Goal: Navigation & Orientation: Find specific page/section

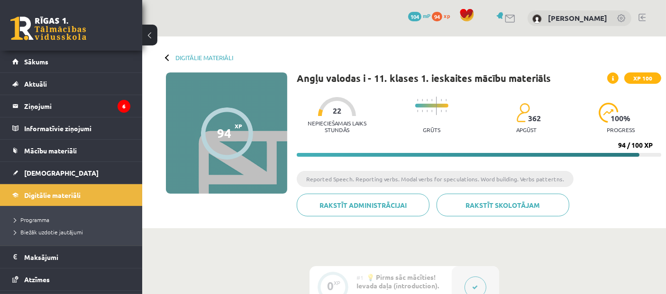
click at [68, 110] on legend "Ziņojumi 6" at bounding box center [77, 106] width 106 height 22
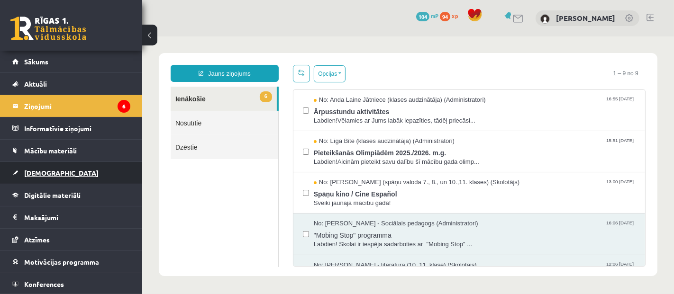
click at [47, 174] on span "[DEMOGRAPHIC_DATA]" at bounding box center [61, 173] width 74 height 9
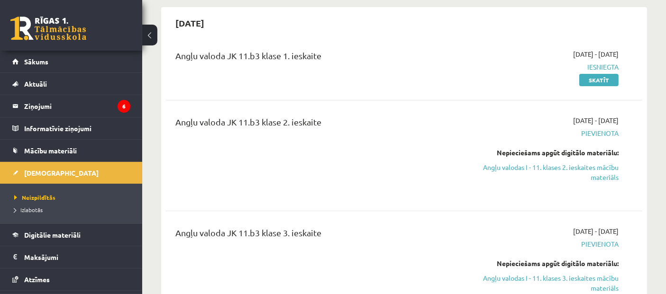
scroll to position [70, 0]
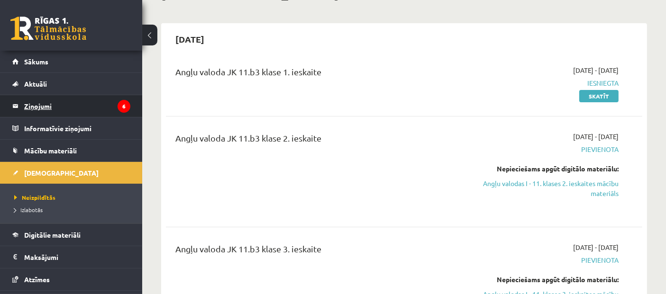
click at [82, 103] on legend "Ziņojumi 6" at bounding box center [77, 106] width 106 height 22
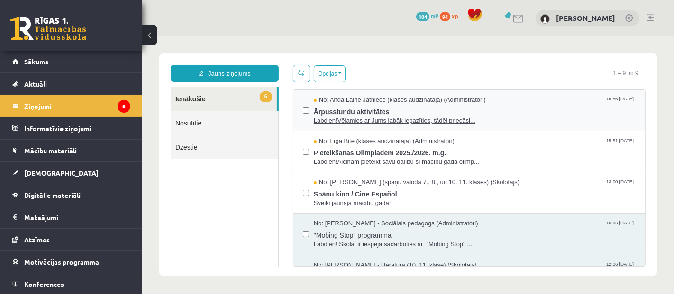
click at [381, 123] on span "Labdien!Vēlamies ar Jums labāk iepazīties, tādēļ priecāsi..." at bounding box center [474, 120] width 322 height 9
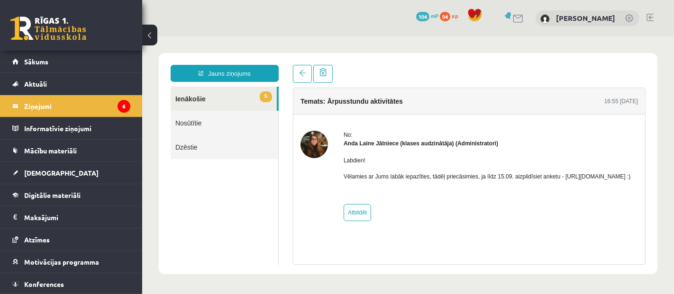
drag, startPoint x: 342, startPoint y: 184, endPoint x: 476, endPoint y: 187, distance: 134.6
click at [476, 187] on div "No: [PERSON_NAME] Jātniece (klases audzinātāja) (Administratori) Labdien! Vēlam…" at bounding box center [468, 175] width 337 height 90
click at [453, 197] on div "Labdien! Vēlamies ar Jums labāk iepazīties, tādēļ priecāsimies, ja līdz 15.09. …" at bounding box center [486, 171] width 287 height 49
click at [442, 181] on p "Vēlamies ar Jums labāk iepazīties, tādēļ priecāsimies, ja līdz 15.09. aizpildīs…" at bounding box center [486, 176] width 287 height 9
drag, startPoint x: 442, startPoint y: 185, endPoint x: 419, endPoint y: 188, distance: 23.3
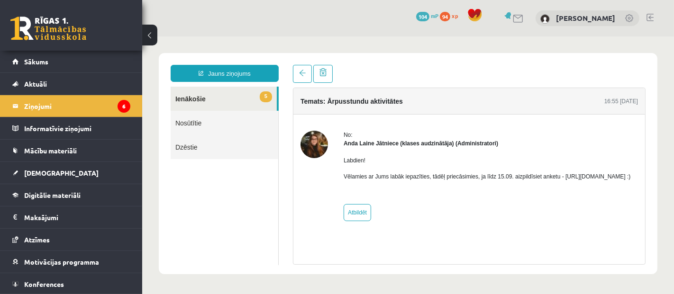
click at [419, 181] on p "Vēlamies ar Jums labāk iepazīties, tādēļ priecāsimies, ja līdz 15.09. aizpildīs…" at bounding box center [486, 176] width 287 height 9
drag, startPoint x: 341, startPoint y: 186, endPoint x: 445, endPoint y: 187, distance: 104.2
click at [445, 187] on div "No: [PERSON_NAME] Jātniece (klases audzinātāja) (Administratori) Labdien! Vēlam…" at bounding box center [468, 175] width 337 height 90
copy p "[URL][DOMAIN_NAME]"
click at [299, 69] on span at bounding box center [301, 72] width 7 height 7
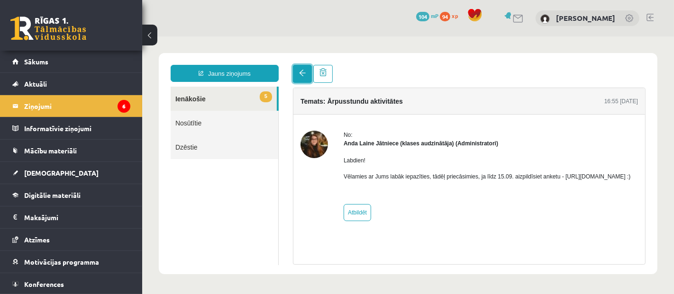
click at [300, 79] on link at bounding box center [301, 73] width 19 height 18
click at [304, 68] on link at bounding box center [301, 73] width 19 height 18
click at [46, 102] on legend "Ziņojumi 6" at bounding box center [77, 106] width 106 height 22
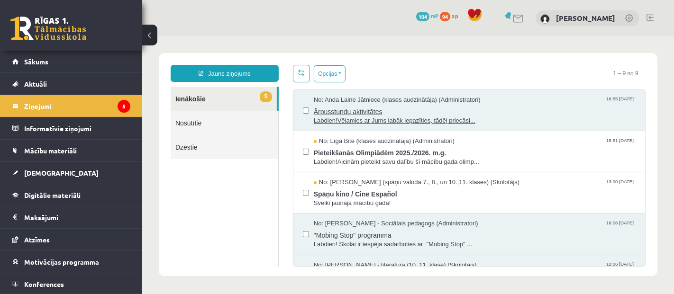
click at [362, 110] on span "Ārpusstundu aktivitātes" at bounding box center [474, 110] width 322 height 12
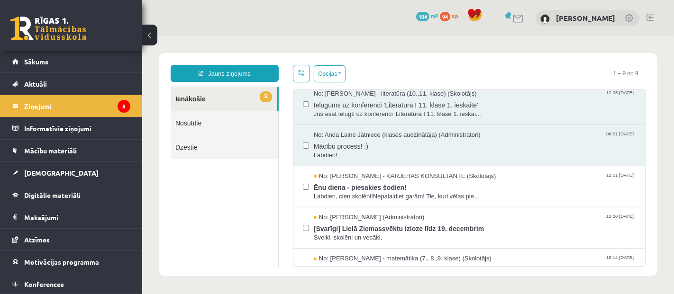
scroll to position [193, 0]
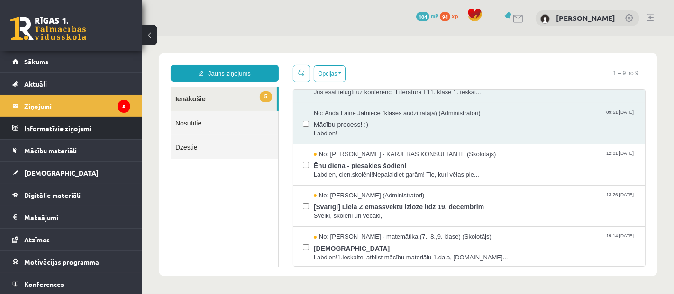
click at [89, 124] on legend "Informatīvie ziņojumi 0" at bounding box center [77, 129] width 106 height 22
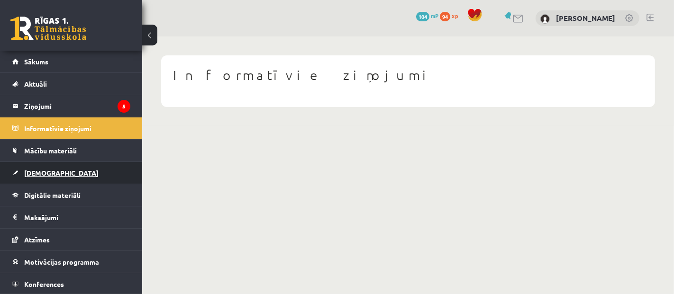
click at [35, 177] on link "[DEMOGRAPHIC_DATA]" at bounding box center [71, 173] width 118 height 22
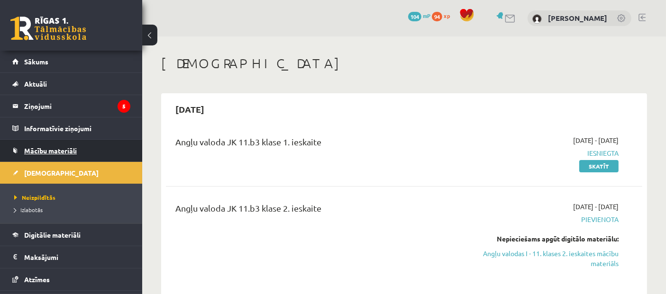
click at [56, 151] on span "Mācību materiāli" at bounding box center [50, 150] width 53 height 9
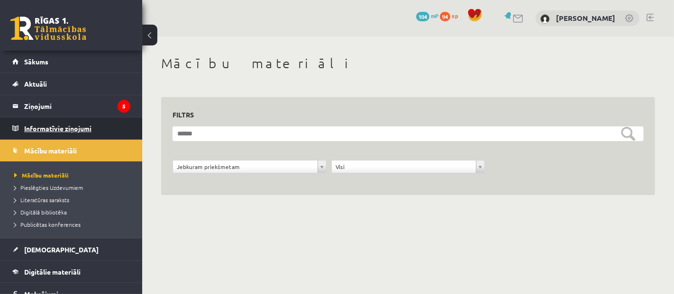
click at [67, 130] on legend "Informatīvie ziņojumi 0" at bounding box center [77, 129] width 106 height 22
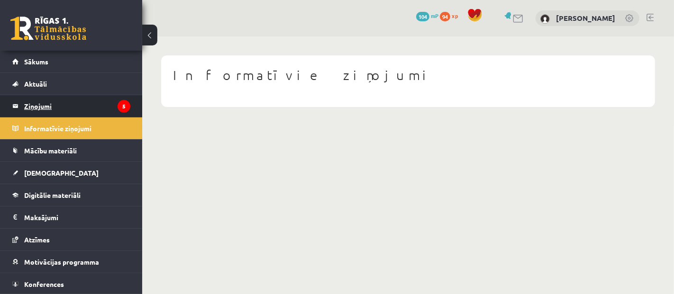
click at [77, 112] on legend "Ziņojumi 5" at bounding box center [77, 106] width 106 height 22
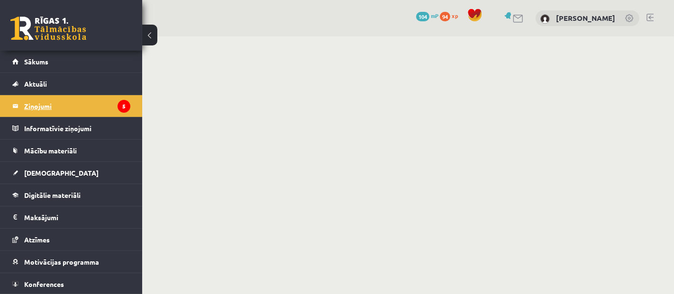
click at [42, 103] on legend "Ziņojumi 5" at bounding box center [77, 106] width 106 height 22
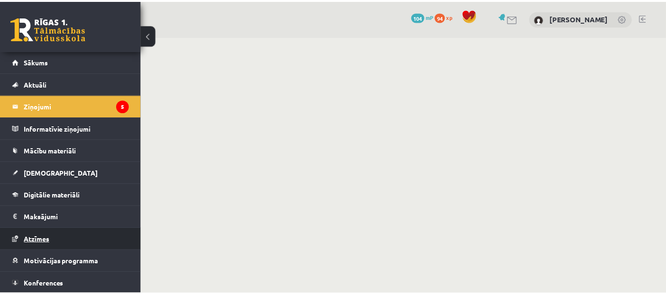
scroll to position [21, 0]
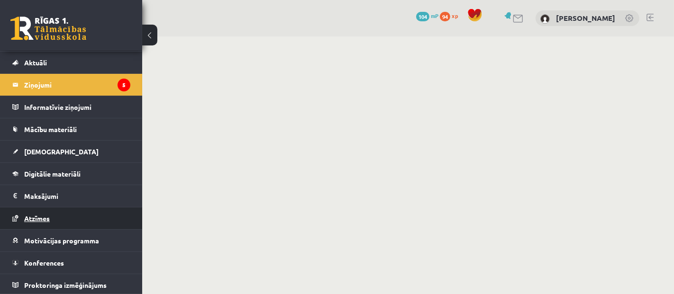
click at [68, 226] on link "Atzīmes" at bounding box center [71, 219] width 118 height 22
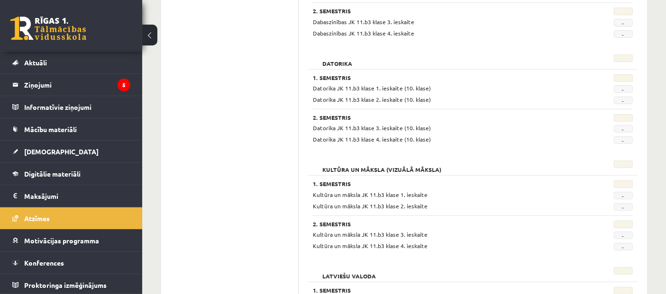
scroll to position [104, 0]
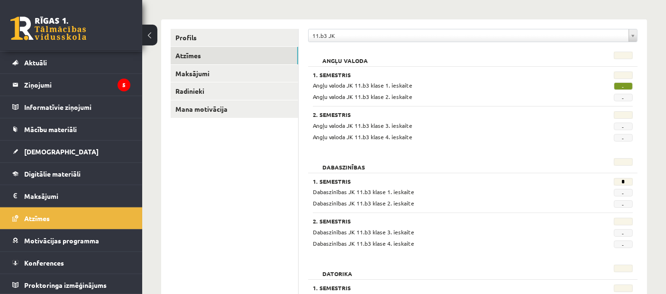
click at [624, 86] on span "-" at bounding box center [623, 86] width 19 height 8
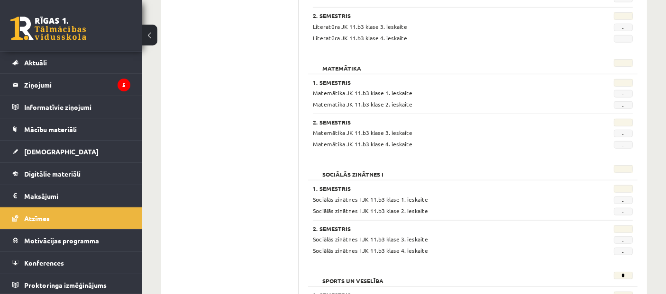
scroll to position [946, 0]
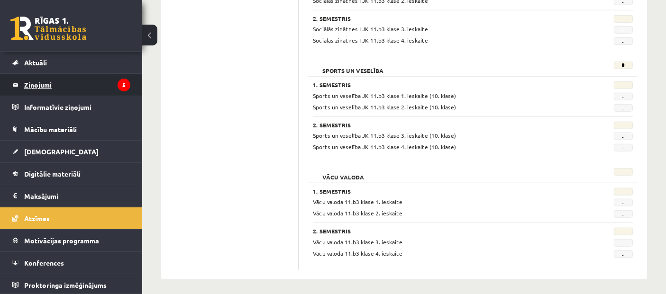
click at [38, 89] on legend "Ziņojumi 5" at bounding box center [77, 85] width 106 height 22
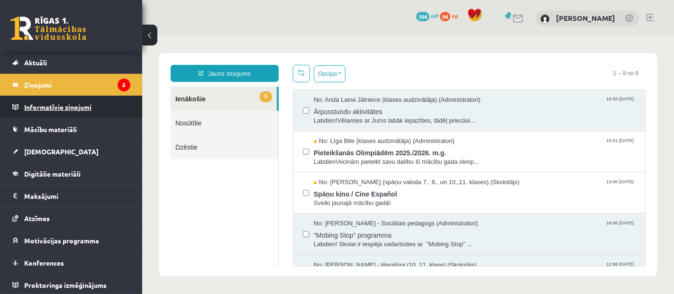
click at [69, 107] on legend "Informatīvie ziņojumi 0" at bounding box center [77, 107] width 106 height 22
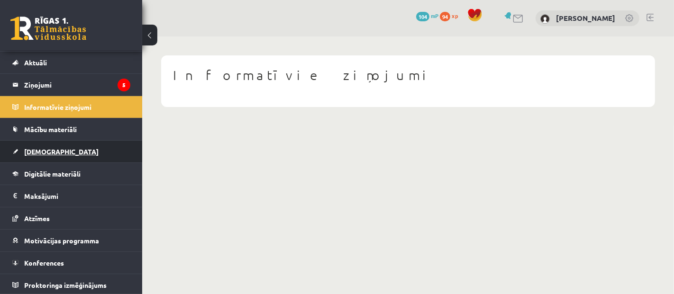
click at [79, 156] on link "[DEMOGRAPHIC_DATA]" at bounding box center [71, 152] width 118 height 22
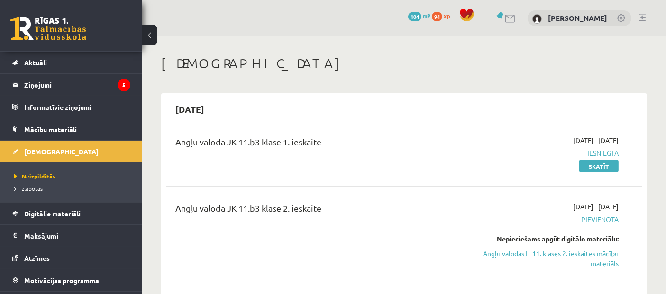
click at [38, 192] on li "Izlabotās" at bounding box center [73, 188] width 118 height 12
click at [45, 177] on span "Neizpildītās" at bounding box center [32, 176] width 36 height 8
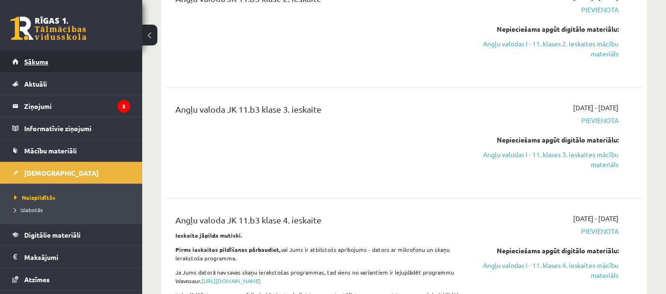
click at [51, 56] on link "Sākums" at bounding box center [71, 62] width 118 height 22
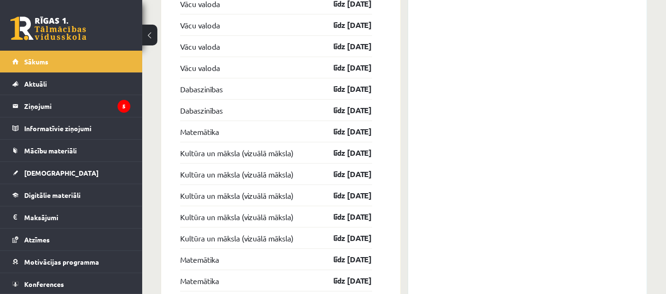
scroll to position [1512, 0]
